Goal: Check status: Check status

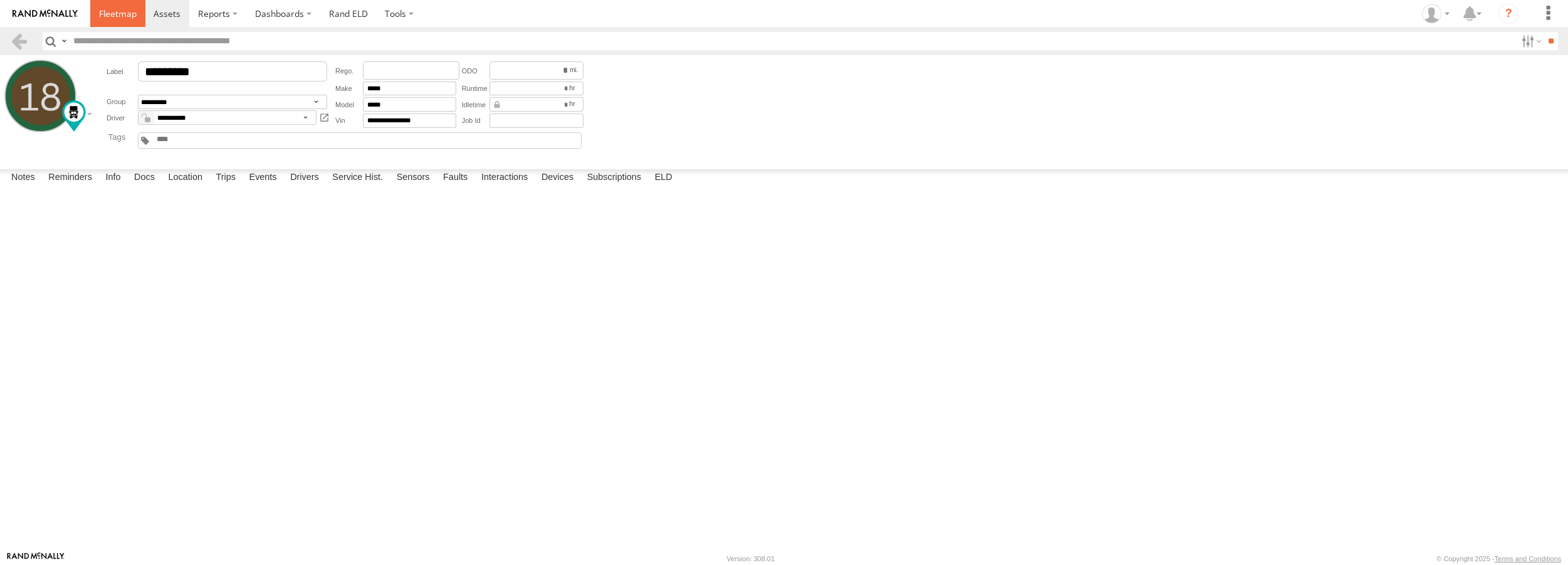
click at [97, 16] on link at bounding box center [118, 13] width 55 height 27
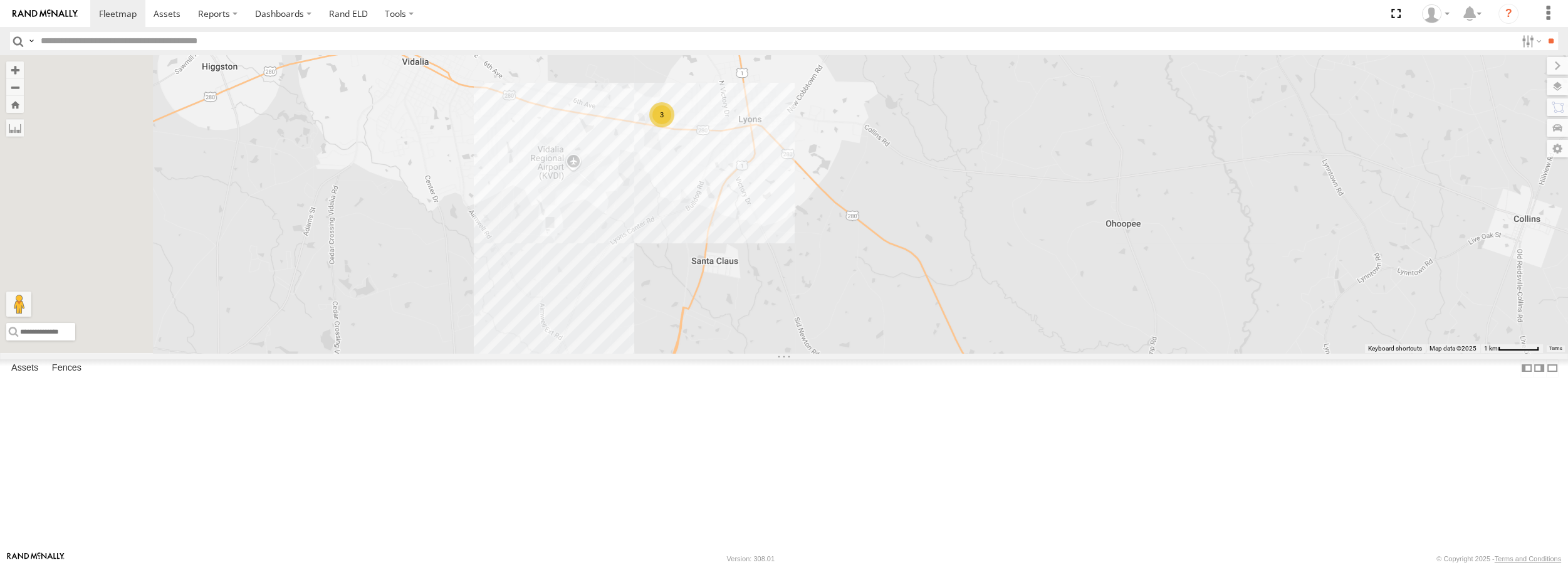
drag, startPoint x: 549, startPoint y: 268, endPoint x: 846, endPoint y: 282, distance: 297.3
click at [846, 282] on div "3 Truck #32" at bounding box center [784, 203] width 1568 height 297
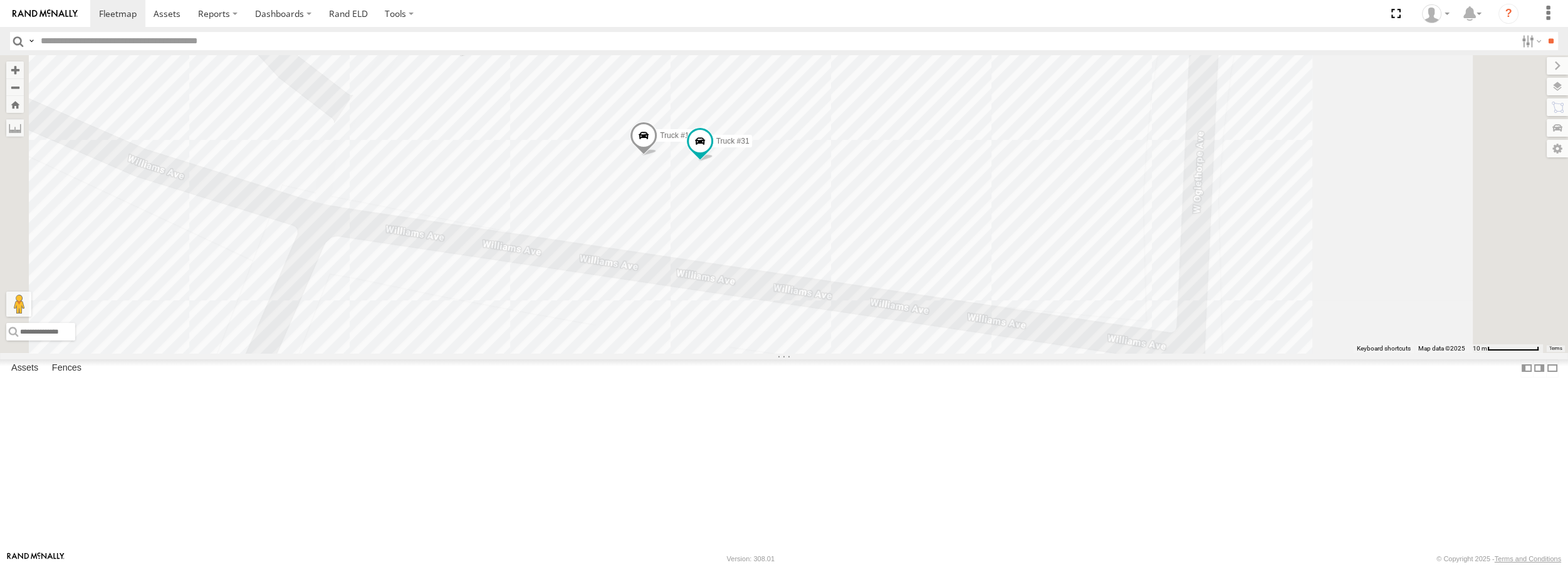
drag, startPoint x: 783, startPoint y: 126, endPoint x: 792, endPoint y: 210, distance: 84.5
click at [792, 210] on div "Truck #32 Truck #18 Truck #30 Truck #31" at bounding box center [784, 203] width 1568 height 297
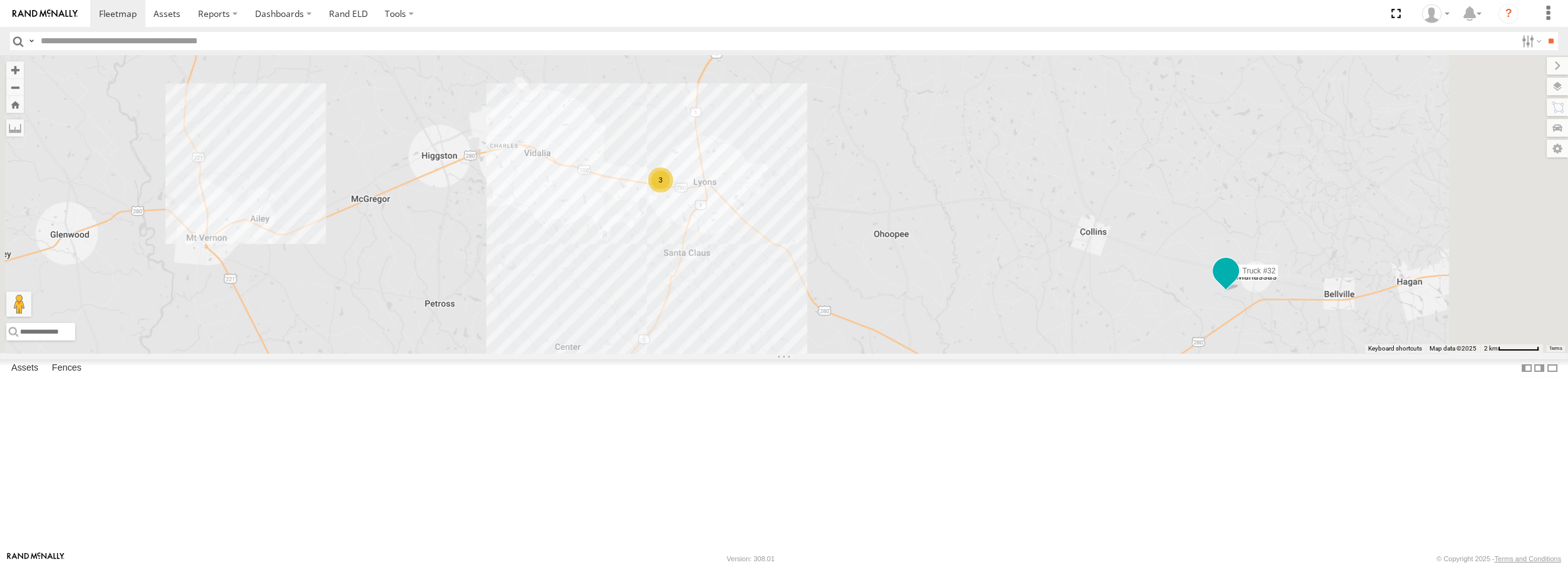
click at [1237, 282] on span at bounding box center [1225, 272] width 23 height 23
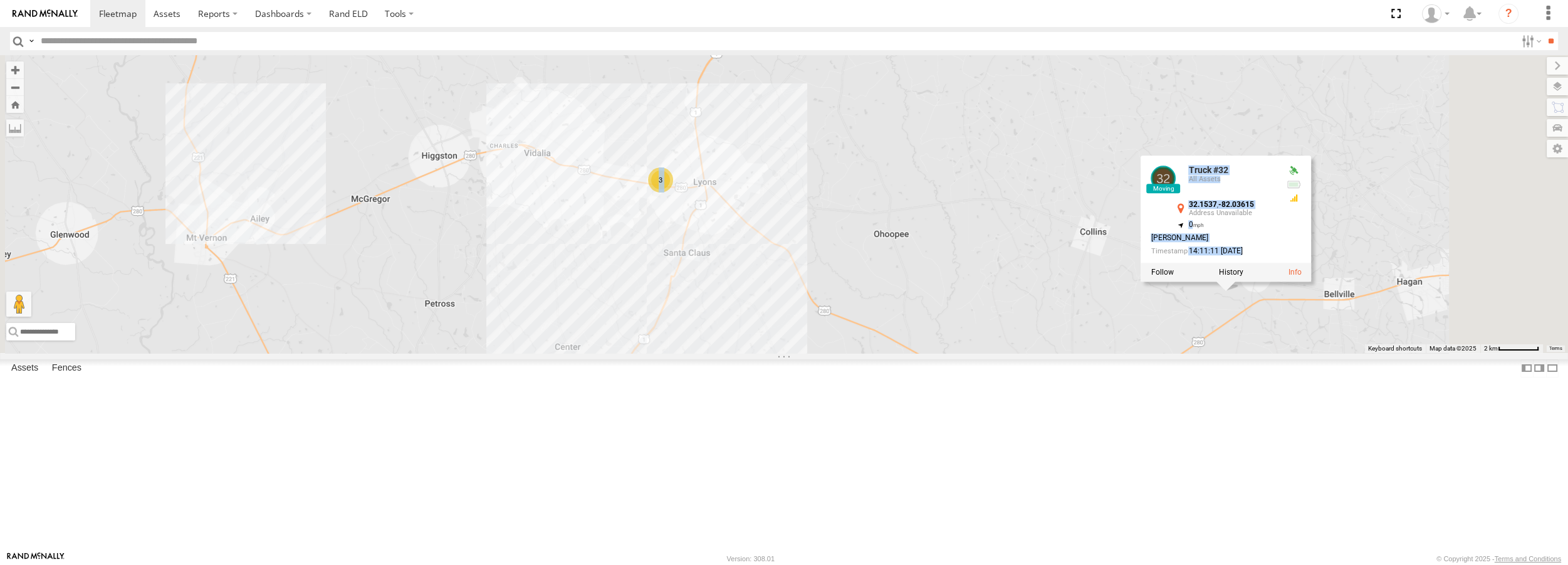
drag, startPoint x: 1440, startPoint y: 331, endPoint x: 1270, endPoint y: 309, distance: 171.4
click at [1270, 309] on div "Truck #32 3 Truck #32 All Assets 32.1537 , -82.03615 0 [PERSON_NAME] 14:11:11 […" at bounding box center [784, 203] width 1568 height 297
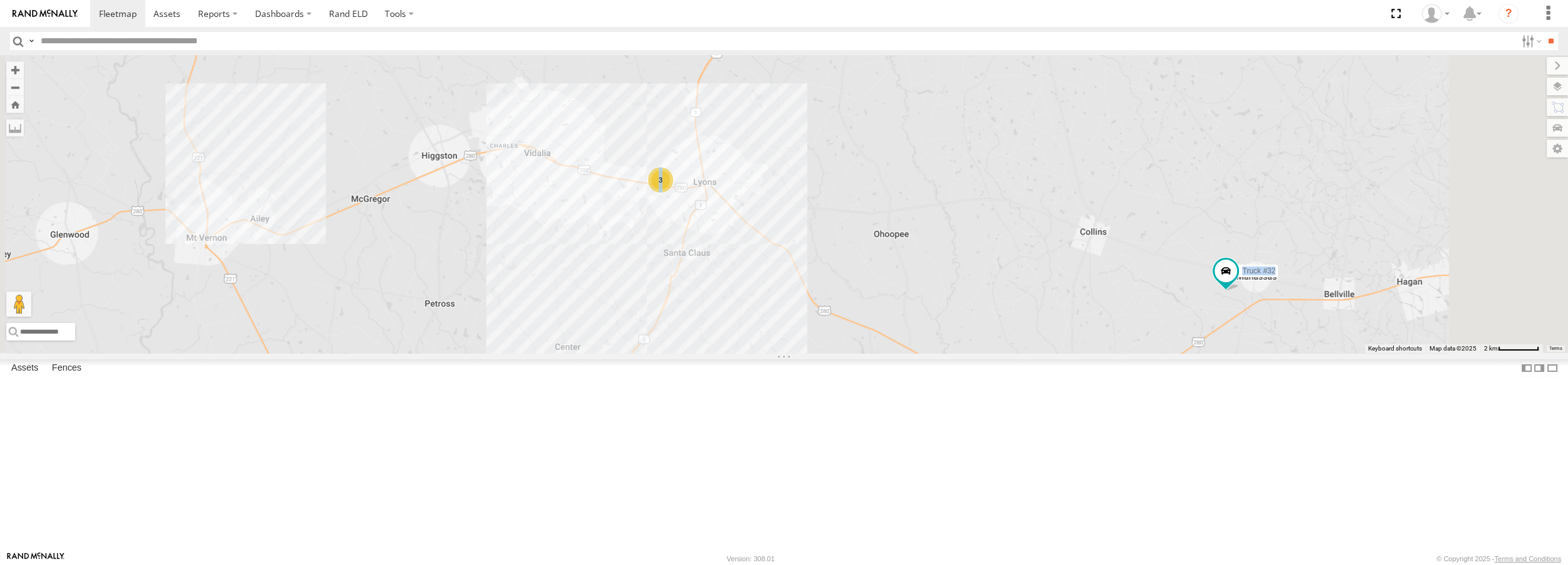
click at [1170, 328] on div "Truck #32 3" at bounding box center [784, 203] width 1568 height 297
click at [1237, 282] on span at bounding box center [1225, 272] width 23 height 23
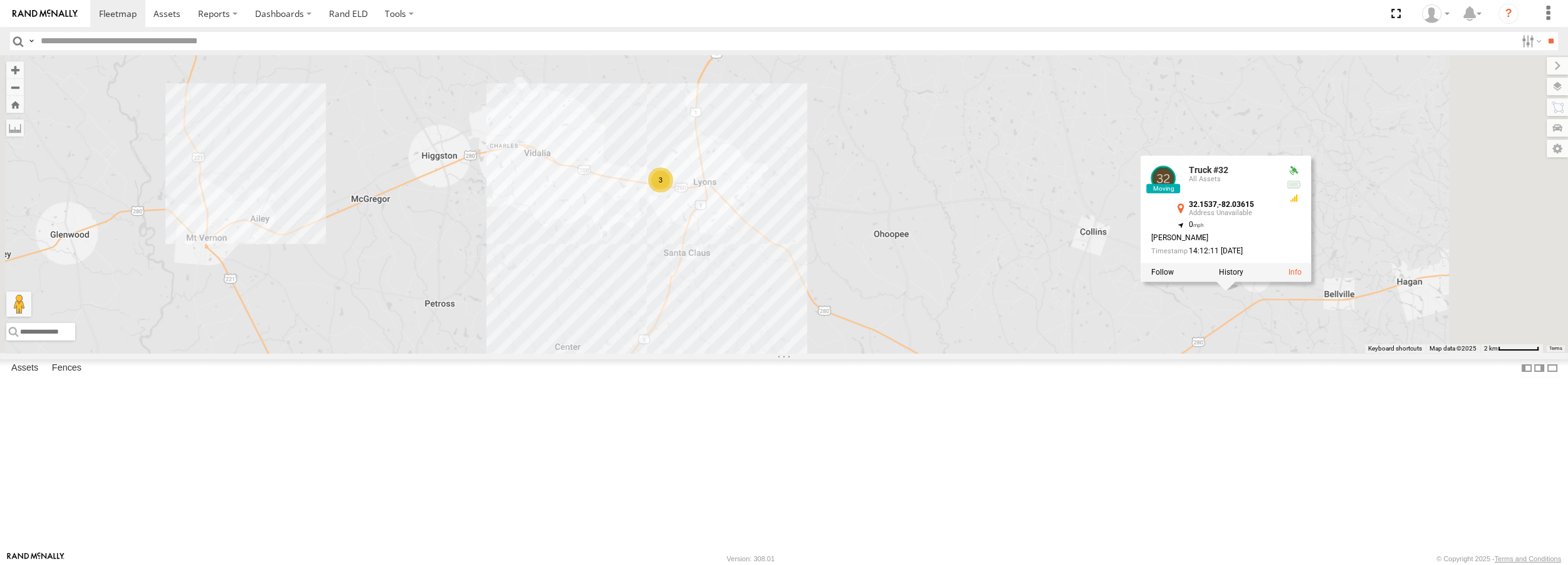
click at [0, 0] on span at bounding box center [0, 0] width 0 height 0
drag, startPoint x: 897, startPoint y: 345, endPoint x: 765, endPoint y: 329, distance: 133.0
click at [765, 329] on div "Truck #32 3 Truck #32 All Assets 32.1537 , -82.03615 0 [PERSON_NAME] 14:12:11 […" at bounding box center [784, 203] width 1568 height 297
